Goal: Check status: Check status

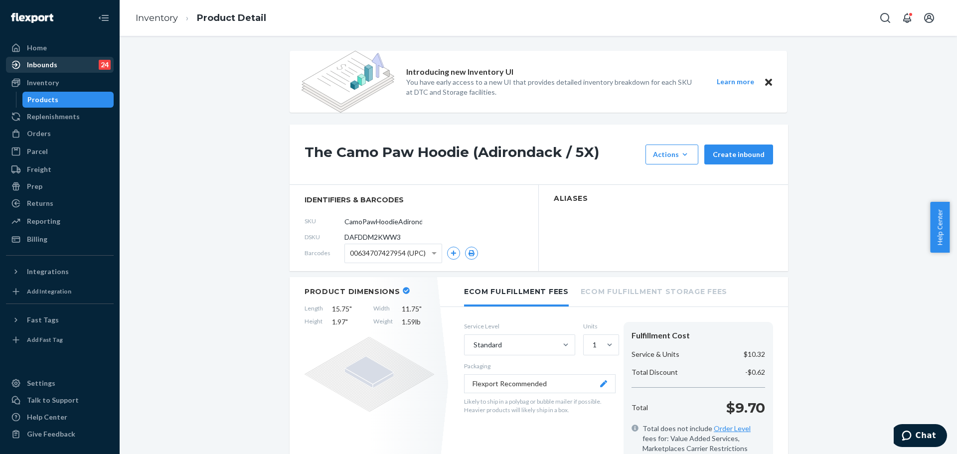
click at [62, 61] on div "Inbounds 24" at bounding box center [60, 65] width 106 height 14
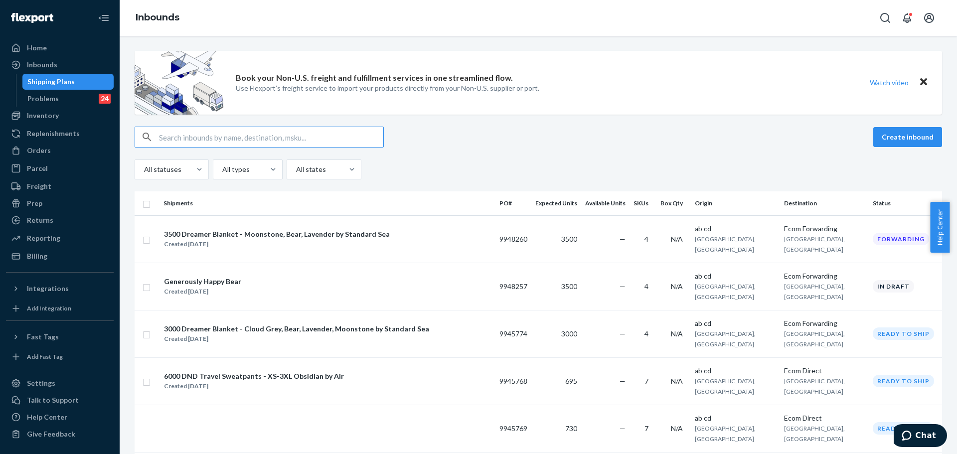
click at [340, 133] on input "text" at bounding box center [271, 137] width 224 height 20
paste input "9551031"
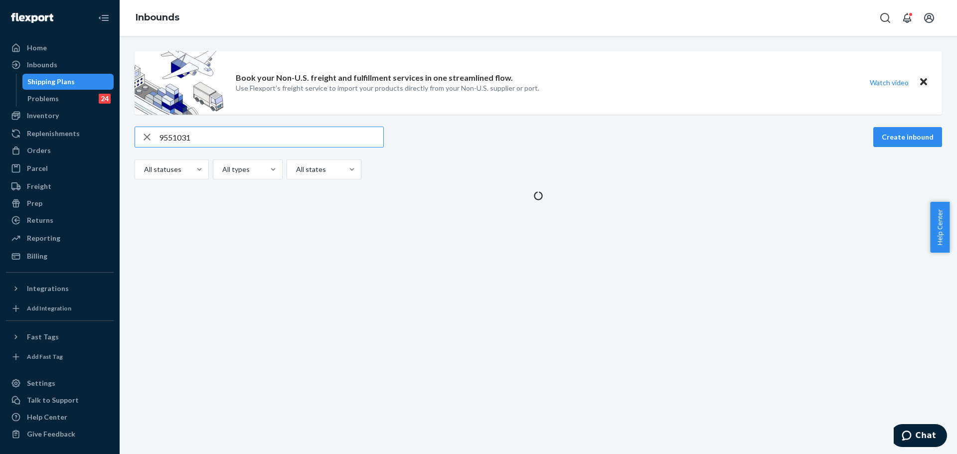
type input "9551031"
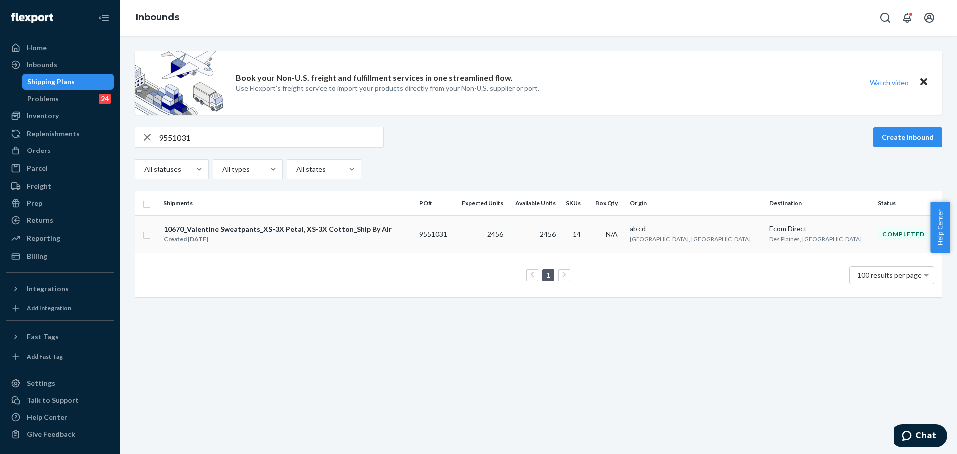
click at [297, 234] on div "Created Jan 3, 2025" at bounding box center [278, 239] width 228 height 10
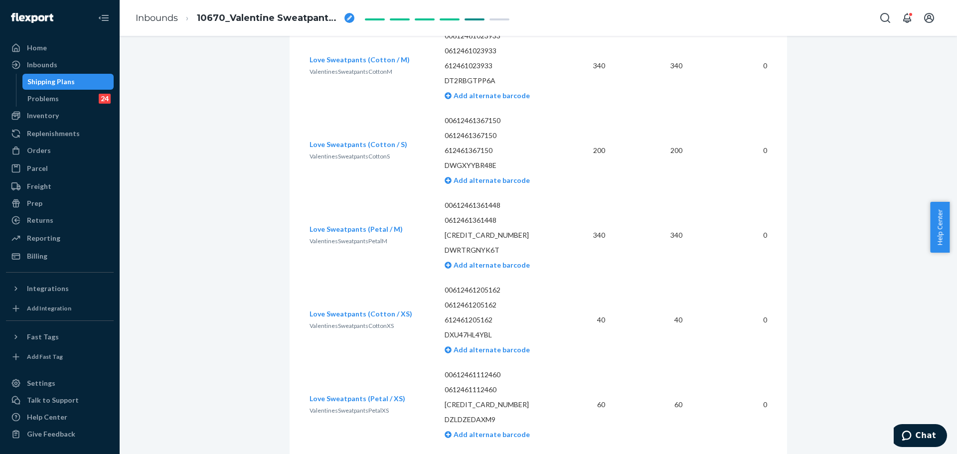
scroll to position [947, 0]
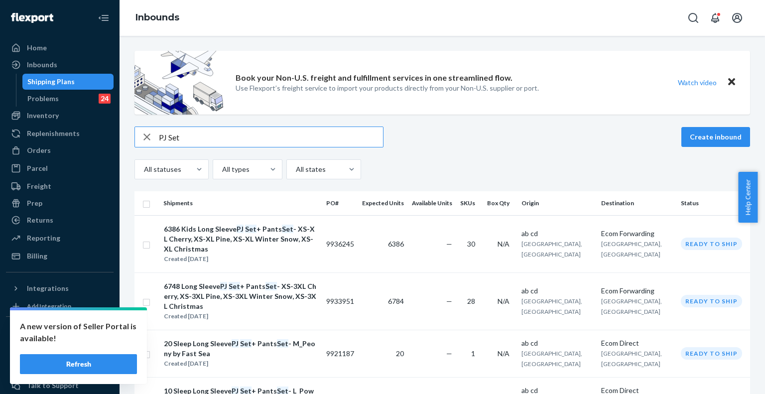
drag, startPoint x: 182, startPoint y: 137, endPoint x: 119, endPoint y: 138, distance: 63.3
click at [119, 138] on div "Home Inbounds Shipping Plans Problems 24 Inventory Products Replenishments Orde…" at bounding box center [382, 197] width 765 height 394
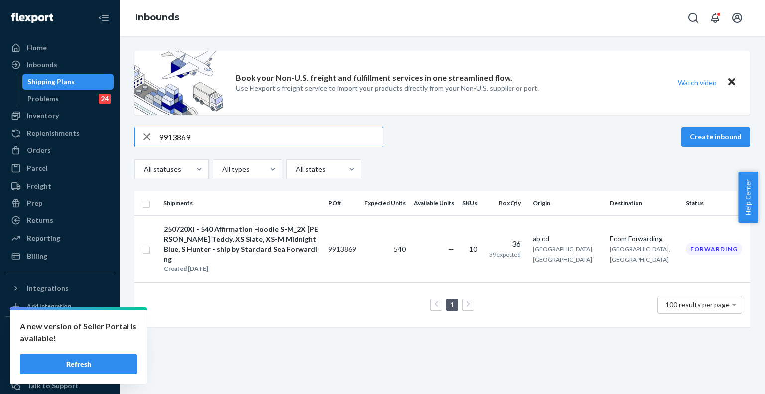
drag, startPoint x: 211, startPoint y: 134, endPoint x: 117, endPoint y: 135, distance: 94.2
click at [117, 135] on div "Home Inbounds Shipping Plans Problems 24 Inventory Products Replenishments Orde…" at bounding box center [382, 197] width 765 height 394
paste input "01207282"
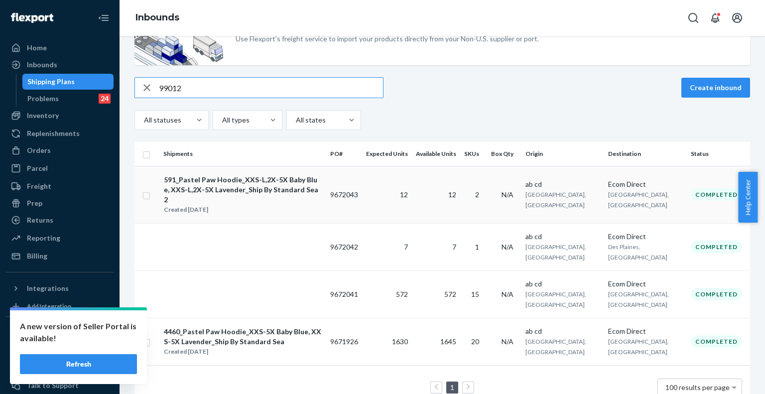
scroll to position [50, 0]
drag, startPoint x: 177, startPoint y: 85, endPoint x: 96, endPoint y: 89, distance: 81.3
click at [96, 89] on div "Home Inbounds Shipping Plans Problems 24 Inventory Products Replenishments Orde…" at bounding box center [382, 197] width 765 height 394
paste input "3993"
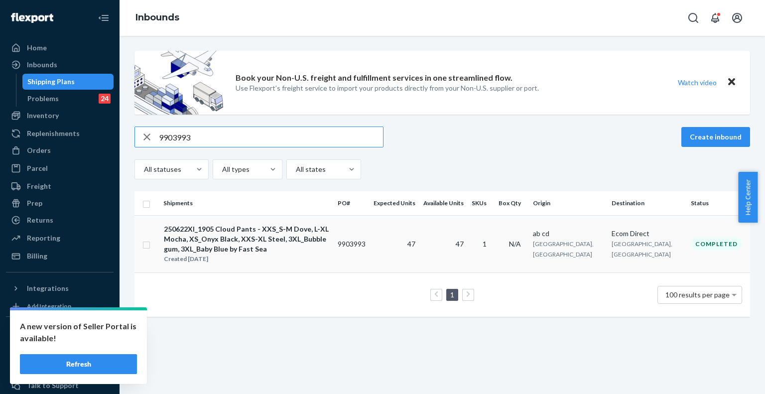
type input "9903993"
click at [291, 239] on div "250622XI_1905 Cloud Pants - XXS_S-M Dove, L-XL Mocha, XS_Onyx Black, XXS-XL Ste…" at bounding box center [246, 239] width 165 height 30
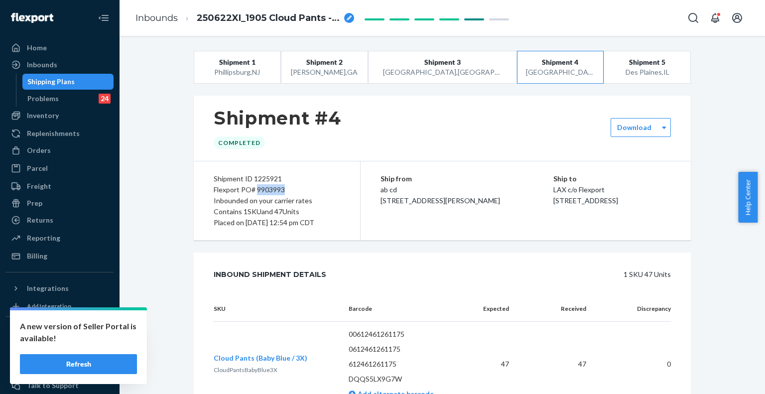
drag, startPoint x: 253, startPoint y: 187, endPoint x: 289, endPoint y: 186, distance: 36.4
click at [289, 186] on div "Flexport PO# 9903993" at bounding box center [277, 189] width 127 height 11
copy div "9903993"
click at [152, 13] on link "Inbounds" at bounding box center [157, 17] width 42 height 11
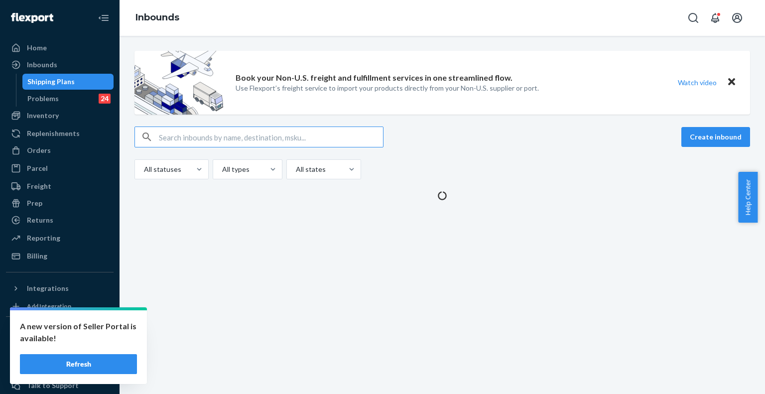
click at [186, 136] on input "text" at bounding box center [271, 137] width 224 height 20
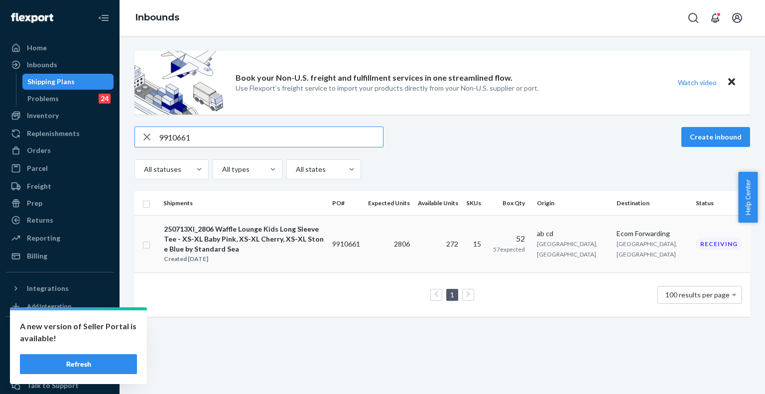
type input "9910661"
click at [275, 241] on div "250713XI_2806 Waffle Lounge Kids Long Sleeve Tee - XS-XL Baby Pink, XS-XL Cherr…" at bounding box center [244, 239] width 160 height 30
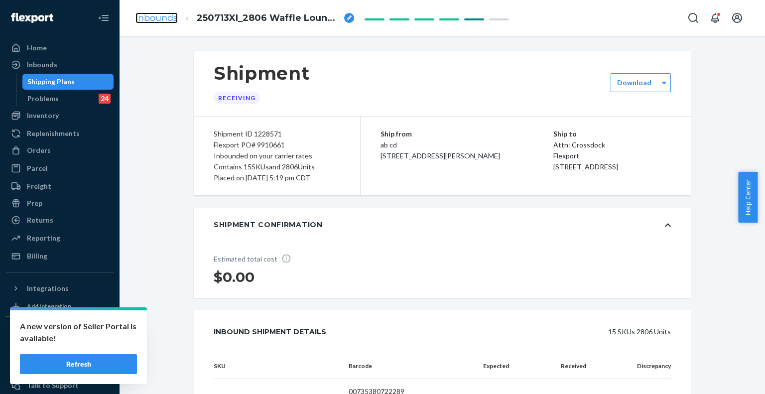
click at [146, 19] on link "Inbounds" at bounding box center [157, 17] width 42 height 11
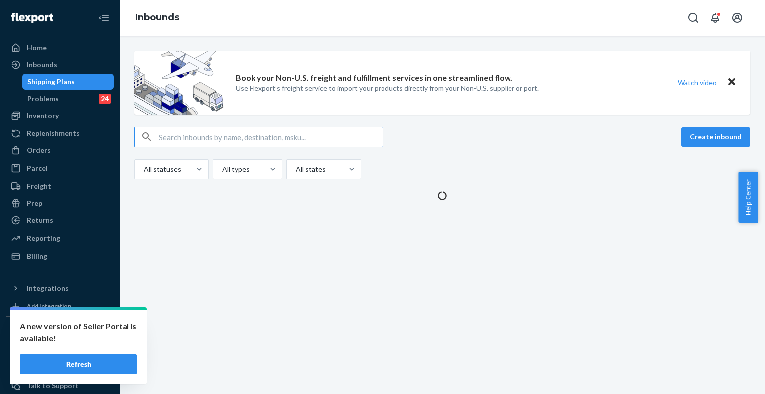
click at [189, 135] on input "text" at bounding box center [271, 137] width 224 height 20
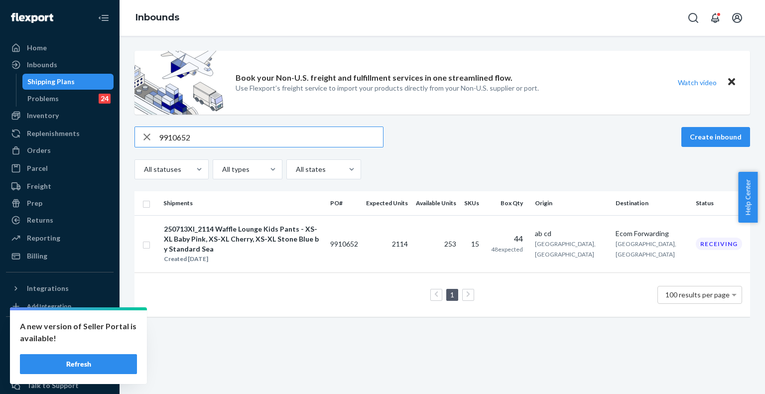
drag, startPoint x: 189, startPoint y: 135, endPoint x: 140, endPoint y: 145, distance: 50.4
click at [140, 145] on div "9910652" at bounding box center [259, 137] width 248 height 20
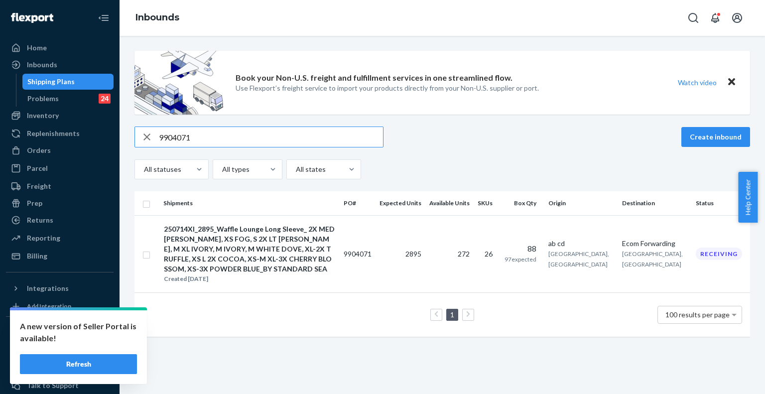
drag, startPoint x: 207, startPoint y: 138, endPoint x: 130, endPoint y: 133, distance: 77.9
click at [130, 133] on div "Book your Non-U.S. freight and fulfillment services in one streamlined flow. Us…" at bounding box center [442, 199] width 631 height 296
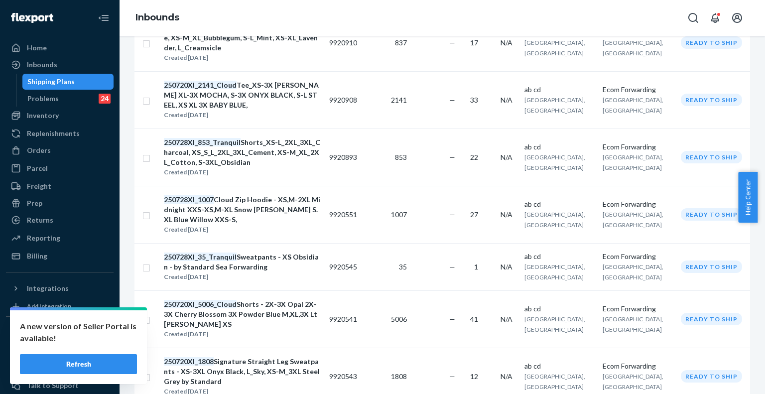
scroll to position [4935, 0]
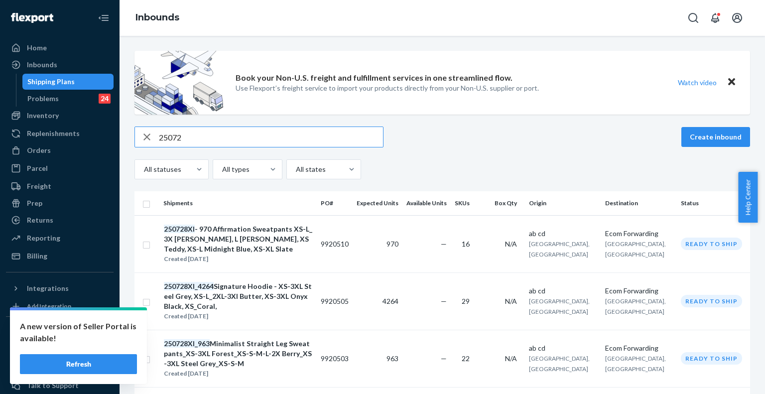
click at [207, 135] on input "25072" at bounding box center [271, 137] width 224 height 20
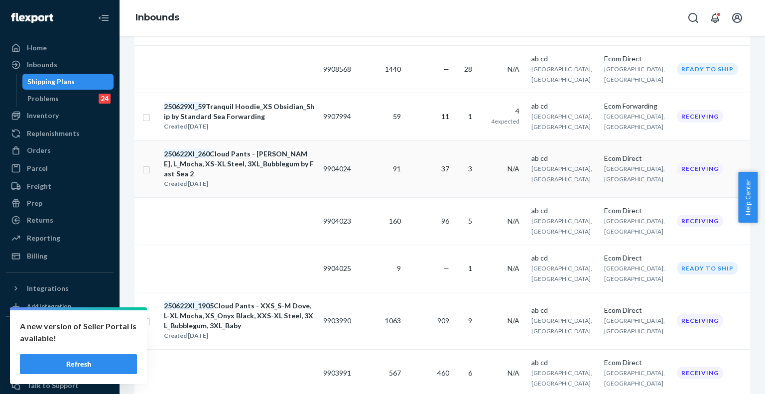
scroll to position [1196, 0]
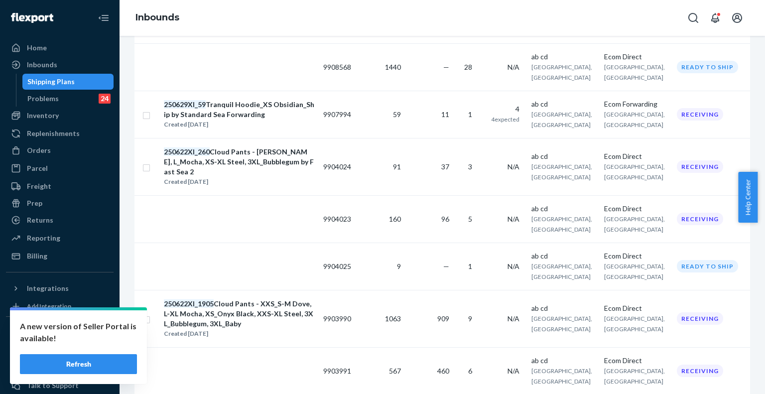
type input "2506"
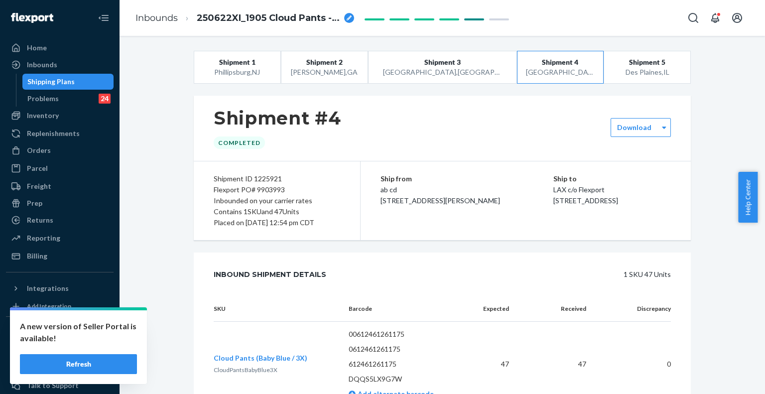
click at [240, 16] on span "250622XI_1905 Cloud Pants - XXS_S-M Dove, L-XL Mocha, XS_Onyx Black, XXS-XL Ste…" at bounding box center [269, 18] width 144 height 13
click at [214, 19] on input "250622XI_1905 Cloud Pants - XXS_S-M Dove, L-XL Mocha, XS_Onyx Black, XXS-XL Ste…" at bounding box center [238, 18] width 82 height 13
drag, startPoint x: 207, startPoint y: 15, endPoint x: 153, endPoint y: 22, distance: 54.3
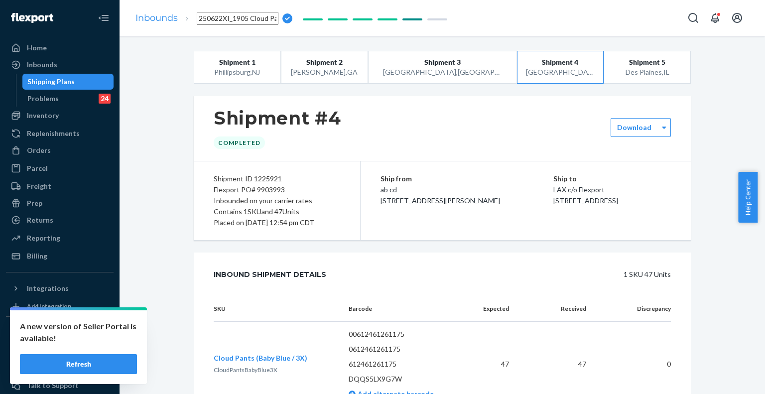
click at [153, 22] on ol "Inbounds 250622XI_1905 Cloud Pants - XXS_S-M Dove, L-XL Mocha, XS_Onyx Black, X…" at bounding box center [214, 17] width 173 height 29
click at [234, 17] on input "250622XI_1905 Cloud Pants - XXS_S-M Dove, L-XL Mocha, XS_Onyx Black, XXS-XL Ste…" at bounding box center [238, 18] width 82 height 13
drag, startPoint x: 234, startPoint y: 17, endPoint x: 200, endPoint y: 17, distance: 34.4
click at [200, 17] on input "250622XI_1905 Cloud Pants - XXS_S-M Dove, L-XL Mocha, XS_Onyx Black, XXS-XL Ste…" at bounding box center [238, 18] width 82 height 13
click at [204, 17] on input "250622XI_1905 Cloud Pants - XXS_S-M Dove, L-XL Mocha, XS_Onyx Black, XXS-XL Ste…" at bounding box center [238, 18] width 82 height 13
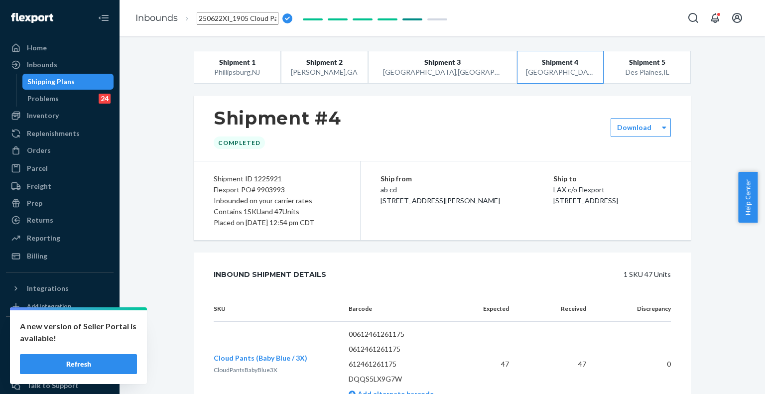
drag, startPoint x: 201, startPoint y: 18, endPoint x: 232, endPoint y: 23, distance: 31.7
click at [232, 23] on input "250622XI_1905 Cloud Pants - XXS_S-M Dove, L-XL Mocha, XS_Onyx Black, XXS-XL Ste…" at bounding box center [238, 18] width 82 height 13
click at [255, 188] on div "Flexport PO# 9903993" at bounding box center [277, 189] width 127 height 11
drag, startPoint x: 255, startPoint y: 187, endPoint x: 291, endPoint y: 191, distance: 36.6
click at [291, 191] on div "Flexport PO# 9903993" at bounding box center [277, 189] width 127 height 11
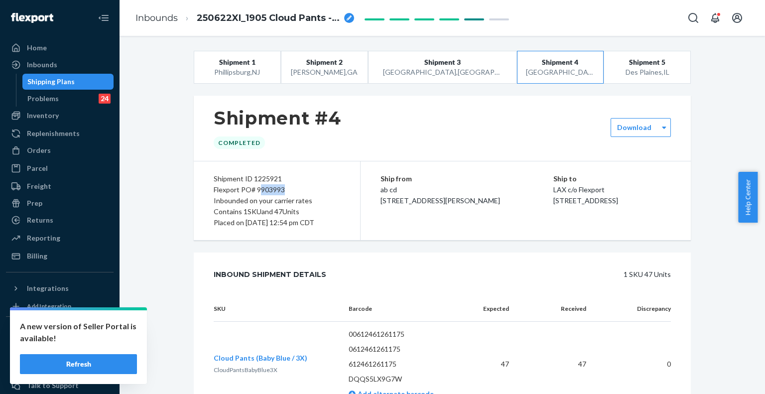
click at [269, 186] on div "Flexport PO# 9903993" at bounding box center [277, 189] width 127 height 11
drag, startPoint x: 254, startPoint y: 189, endPoint x: 292, endPoint y: 193, distance: 38.1
click at [292, 193] on div "Flexport PO# 9903993" at bounding box center [277, 189] width 127 height 11
copy div "9903993"
